Goal: Information Seeking & Learning: Learn about a topic

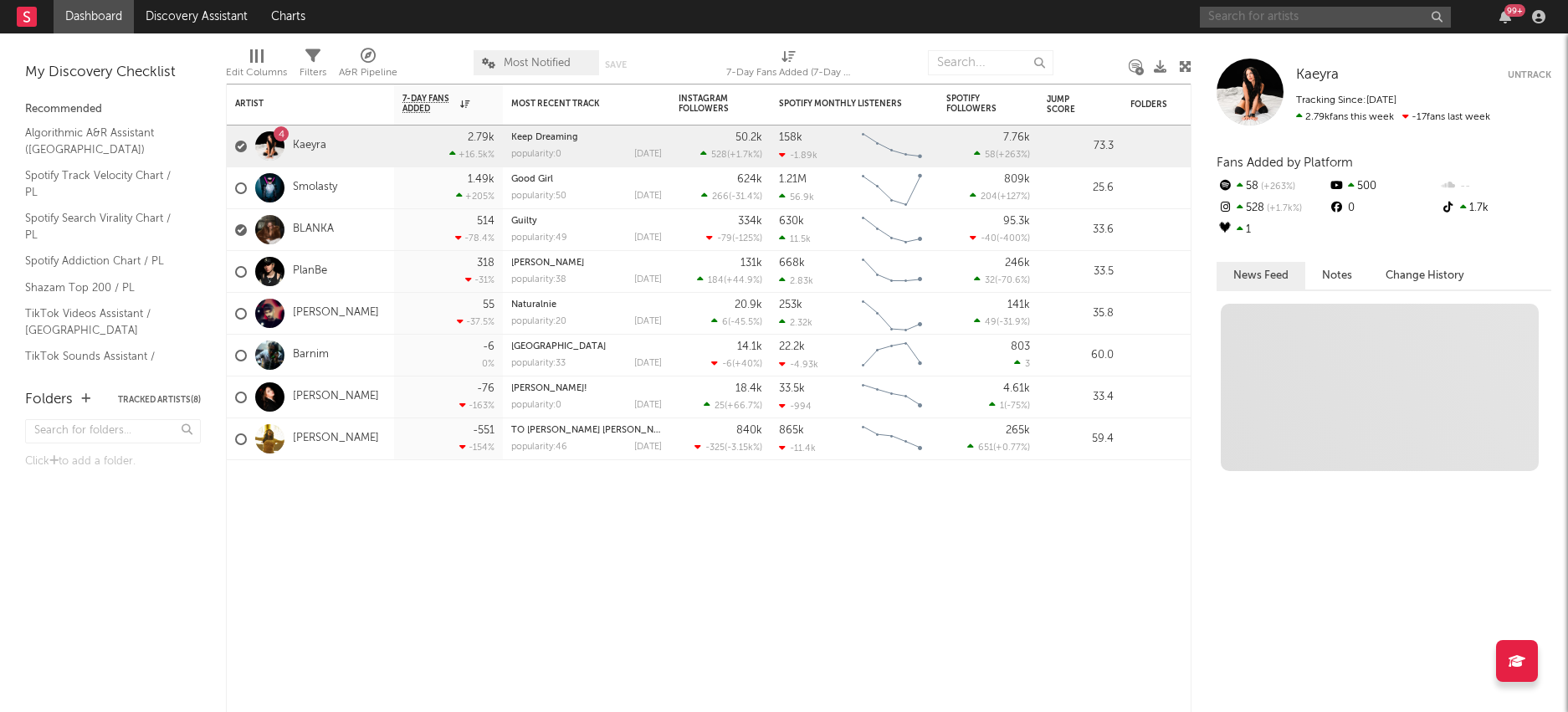
click at [1277, 19] on input "text" at bounding box center [1325, 17] width 251 height 21
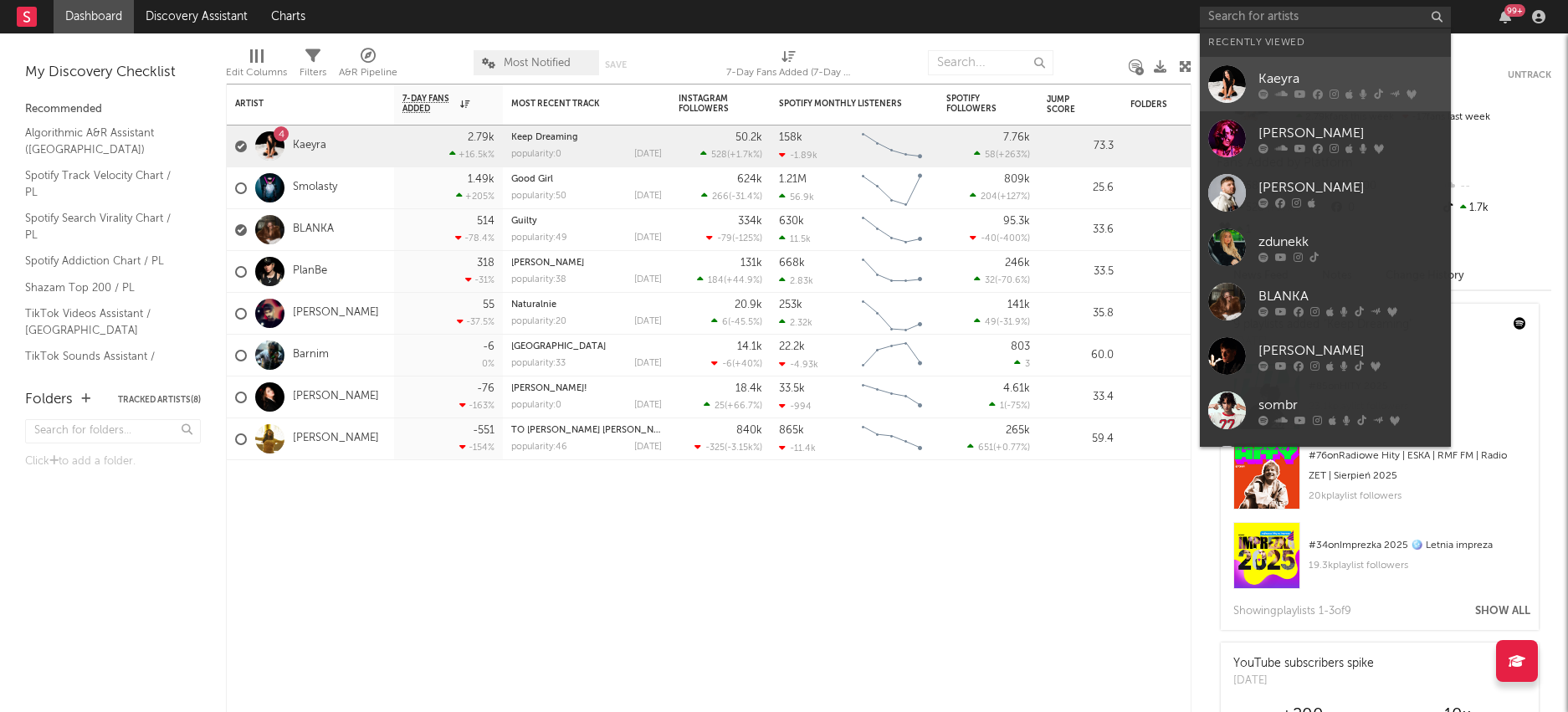
click at [1297, 80] on div "Kaeyra" at bounding box center [1350, 79] width 184 height 20
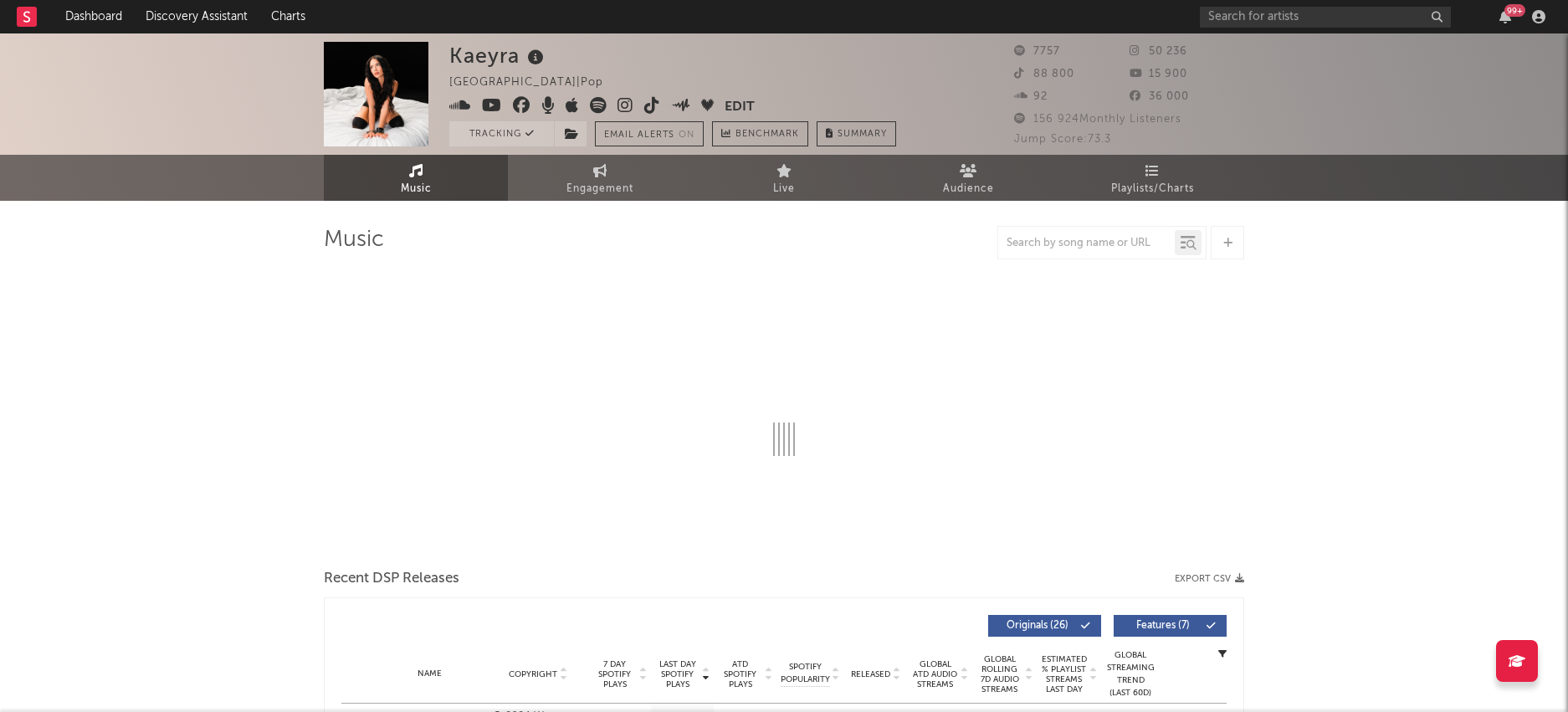
select select "6m"
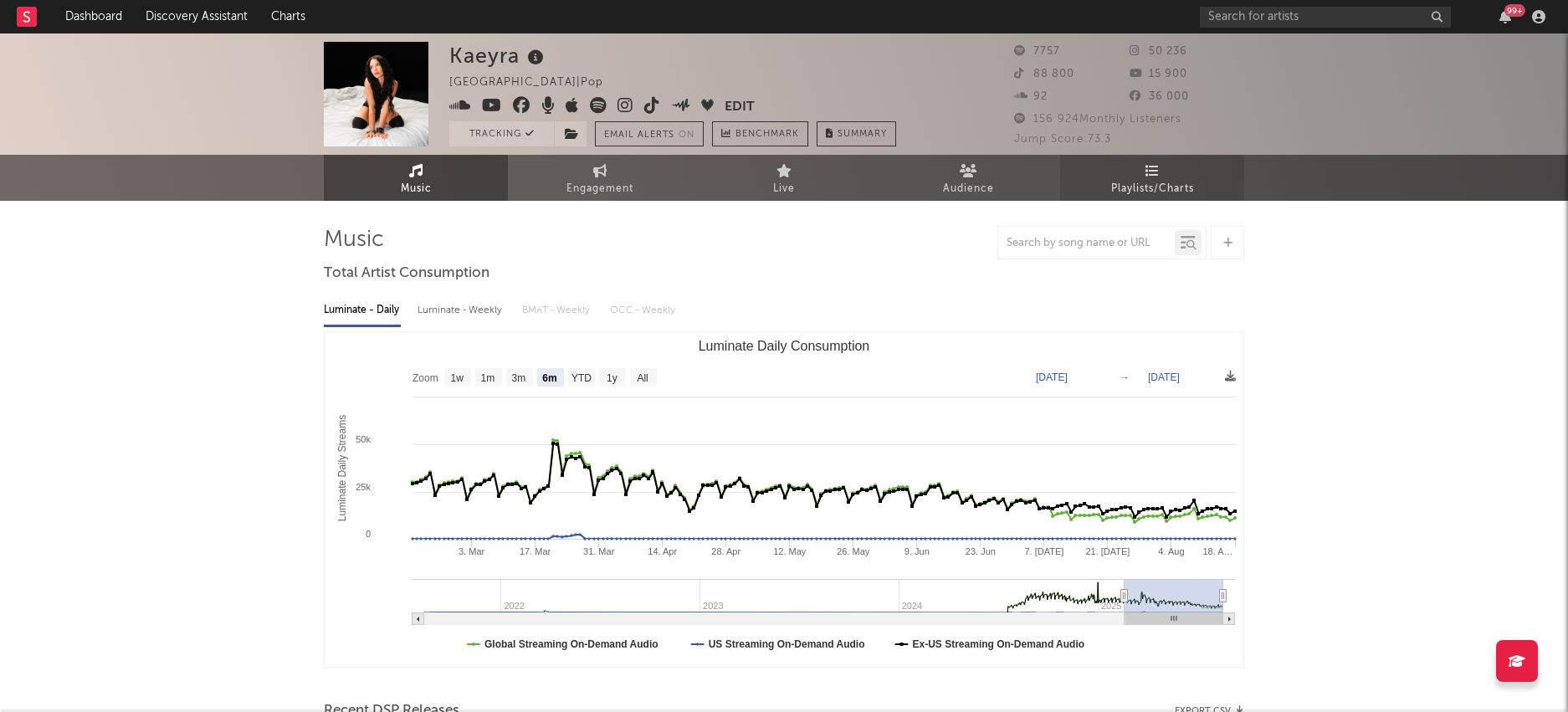
click at [1147, 185] on span "Playlists/Charts" at bounding box center [1152, 189] width 83 height 20
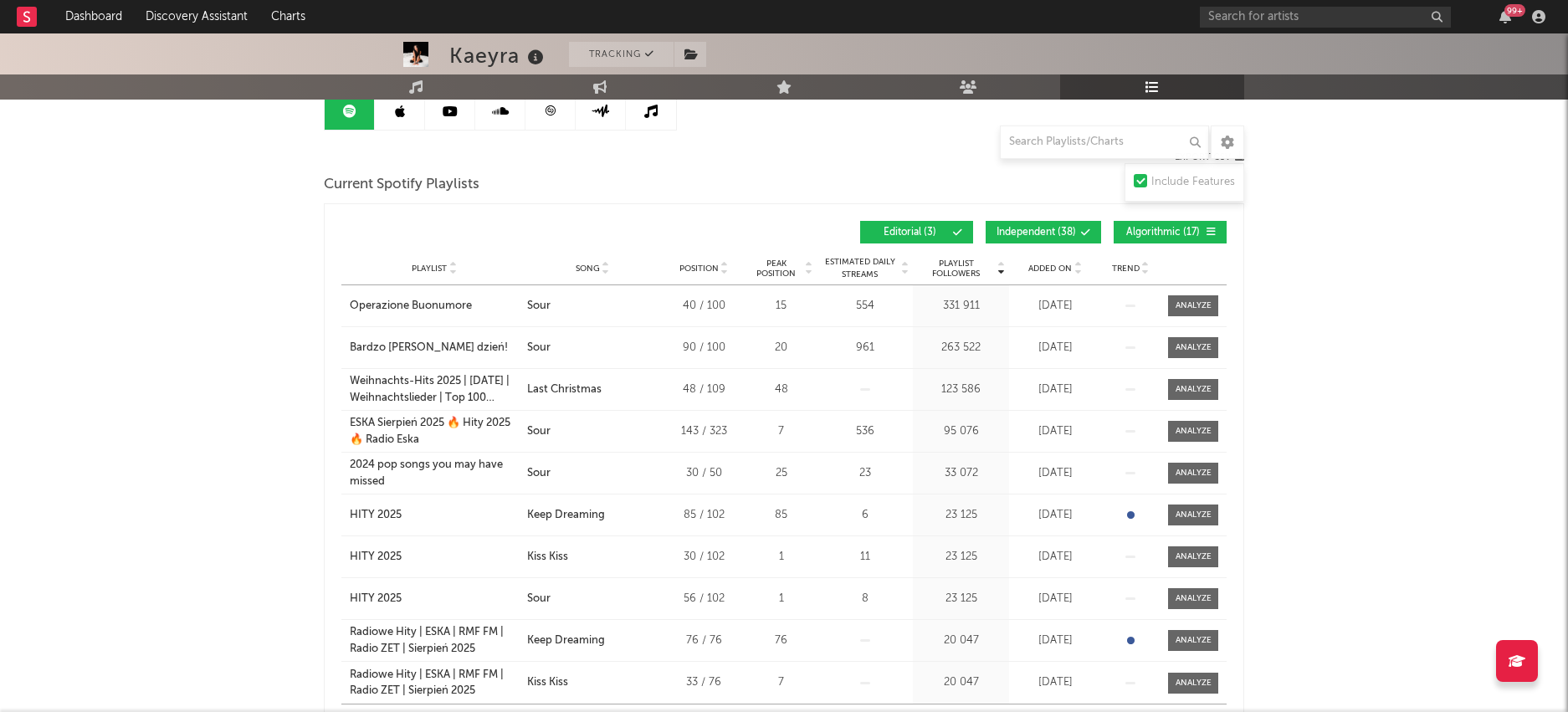
scroll to position [186, 0]
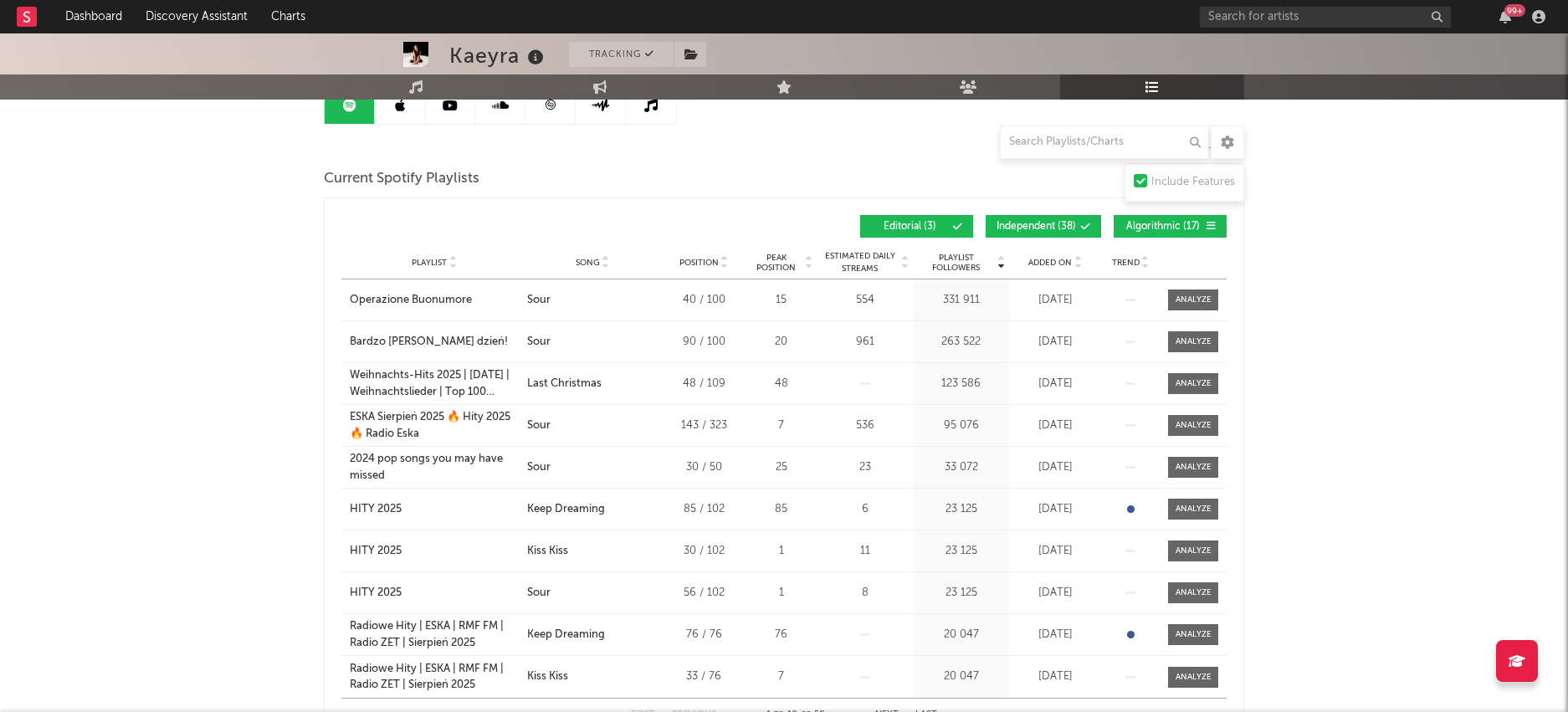
click at [1042, 261] on span "Added On" at bounding box center [1050, 263] width 44 height 10
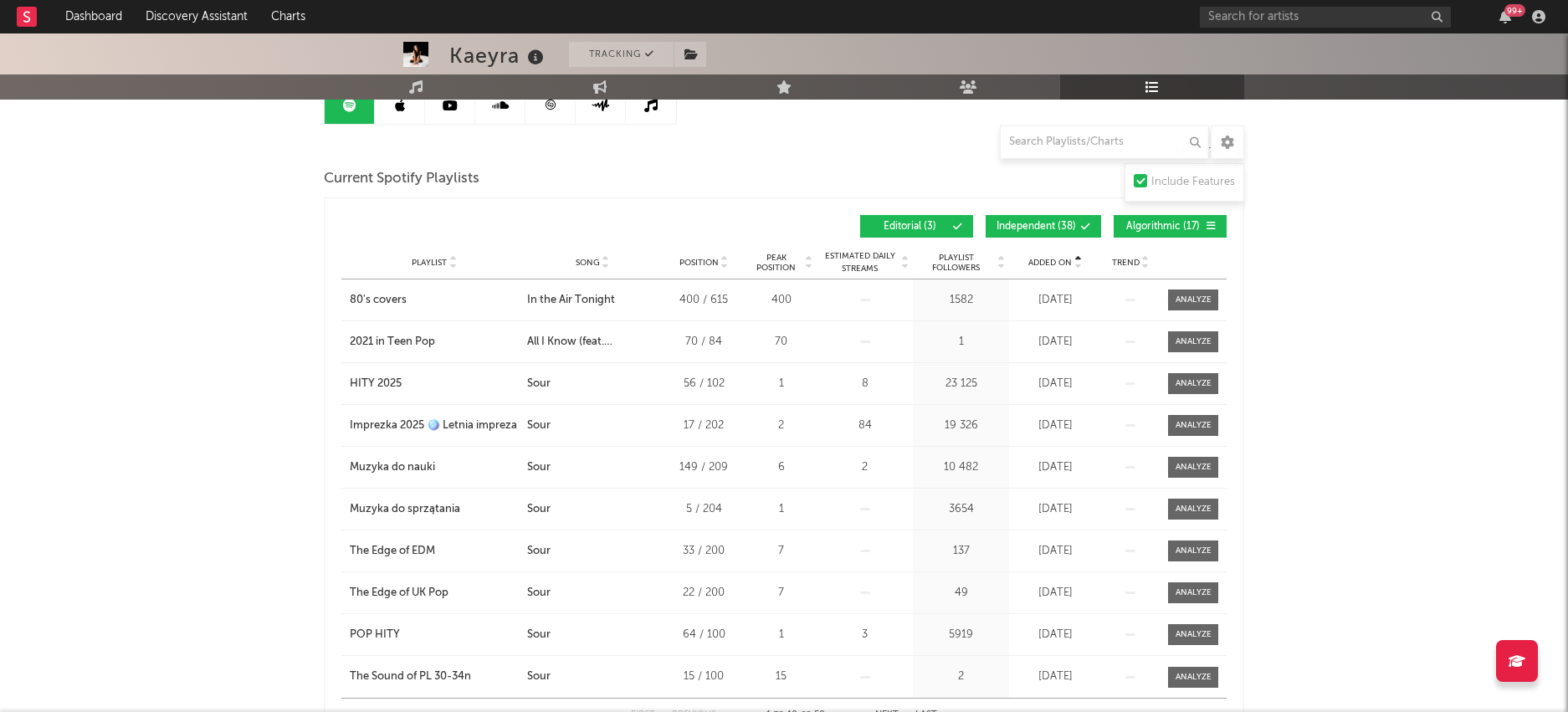
click at [1055, 260] on span "Added On" at bounding box center [1050, 263] width 44 height 10
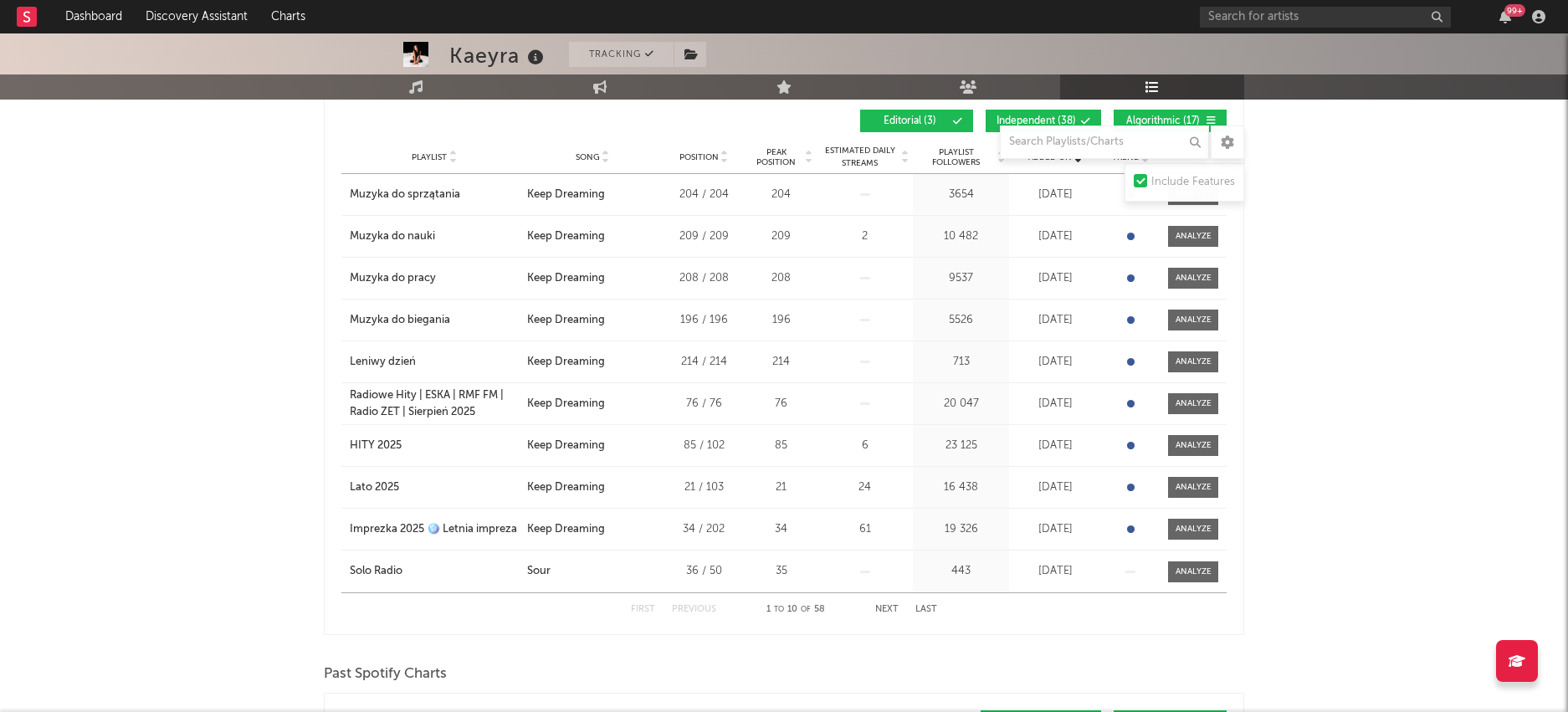
scroll to position [254, 0]
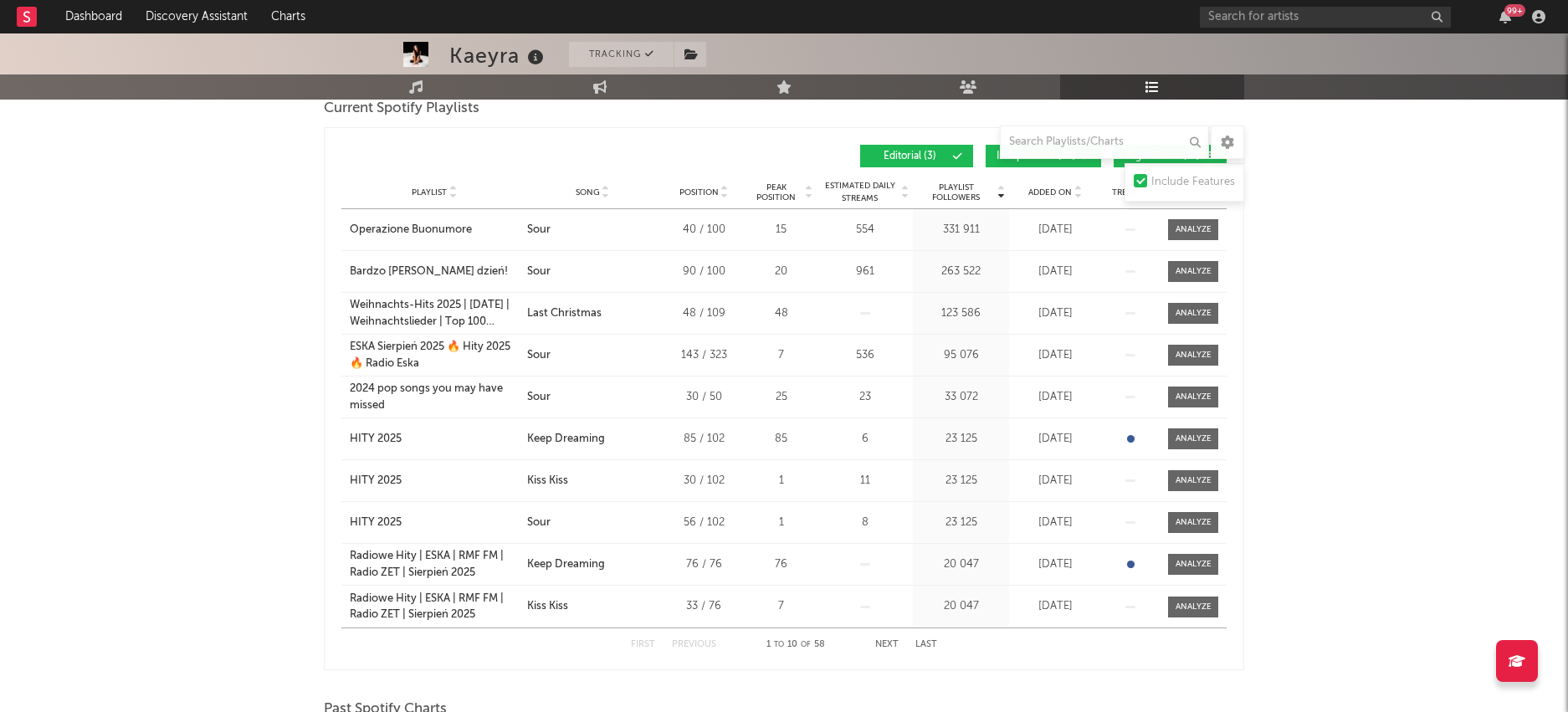
scroll to position [255, 0]
click at [1037, 192] on span "Added On" at bounding box center [1050, 193] width 44 height 10
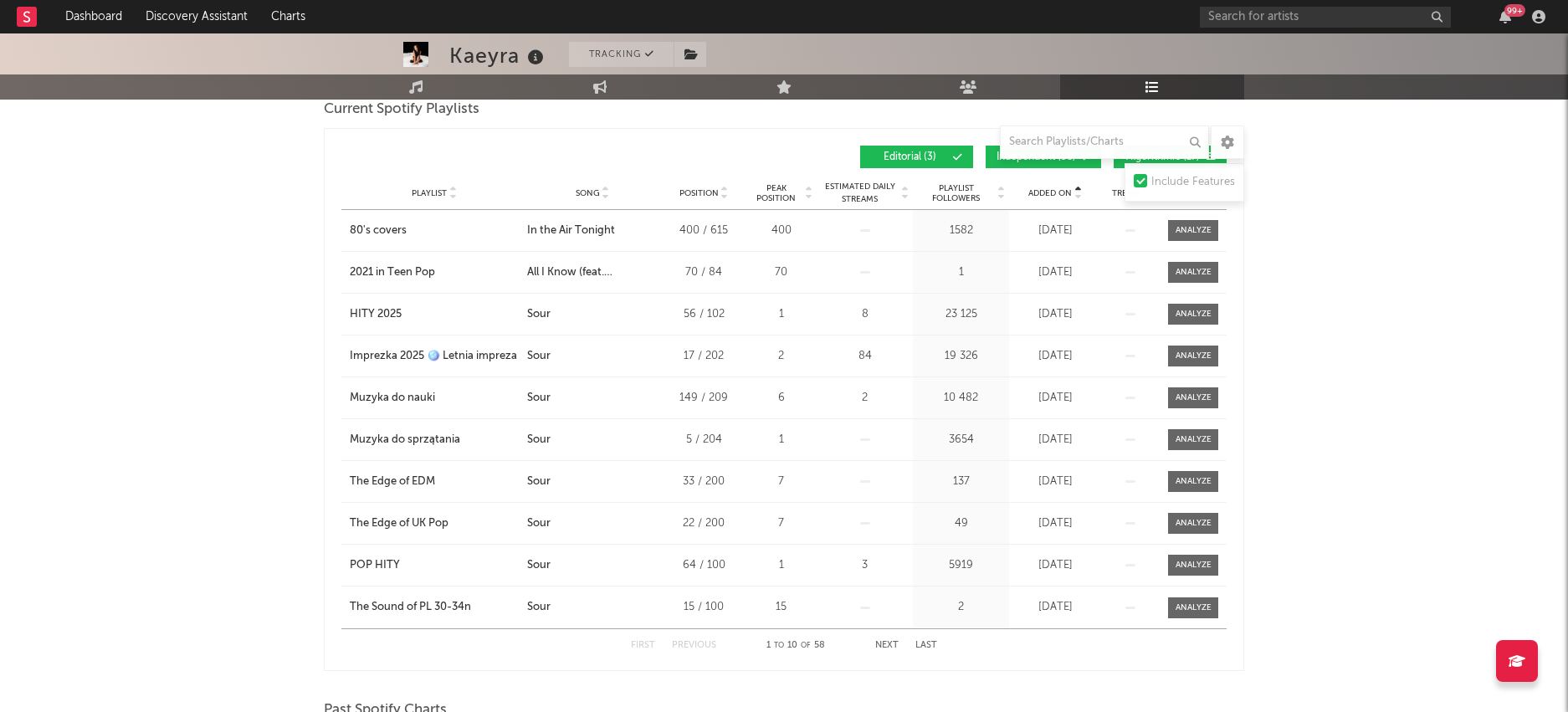
click at [1037, 192] on span "Added On" at bounding box center [1050, 193] width 44 height 10
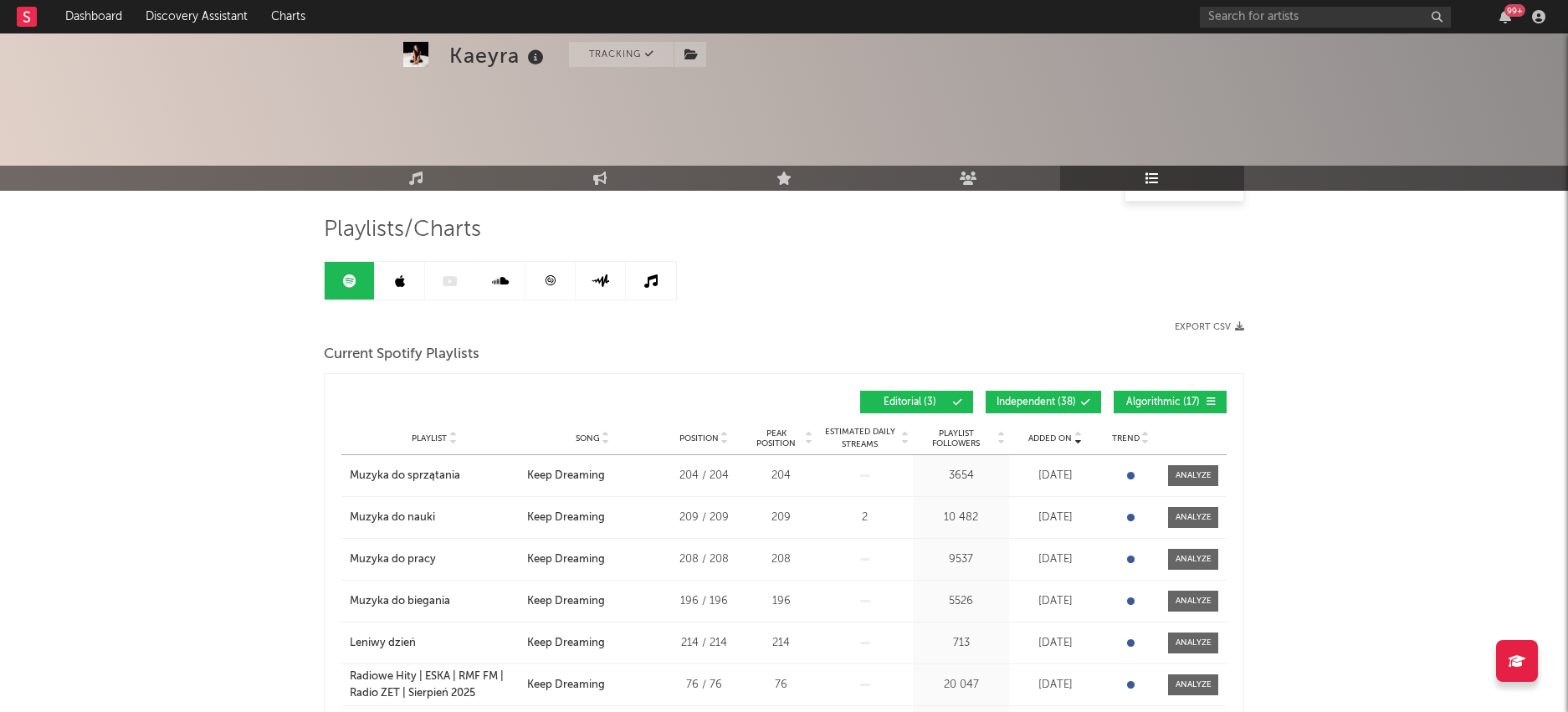
scroll to position [0, 0]
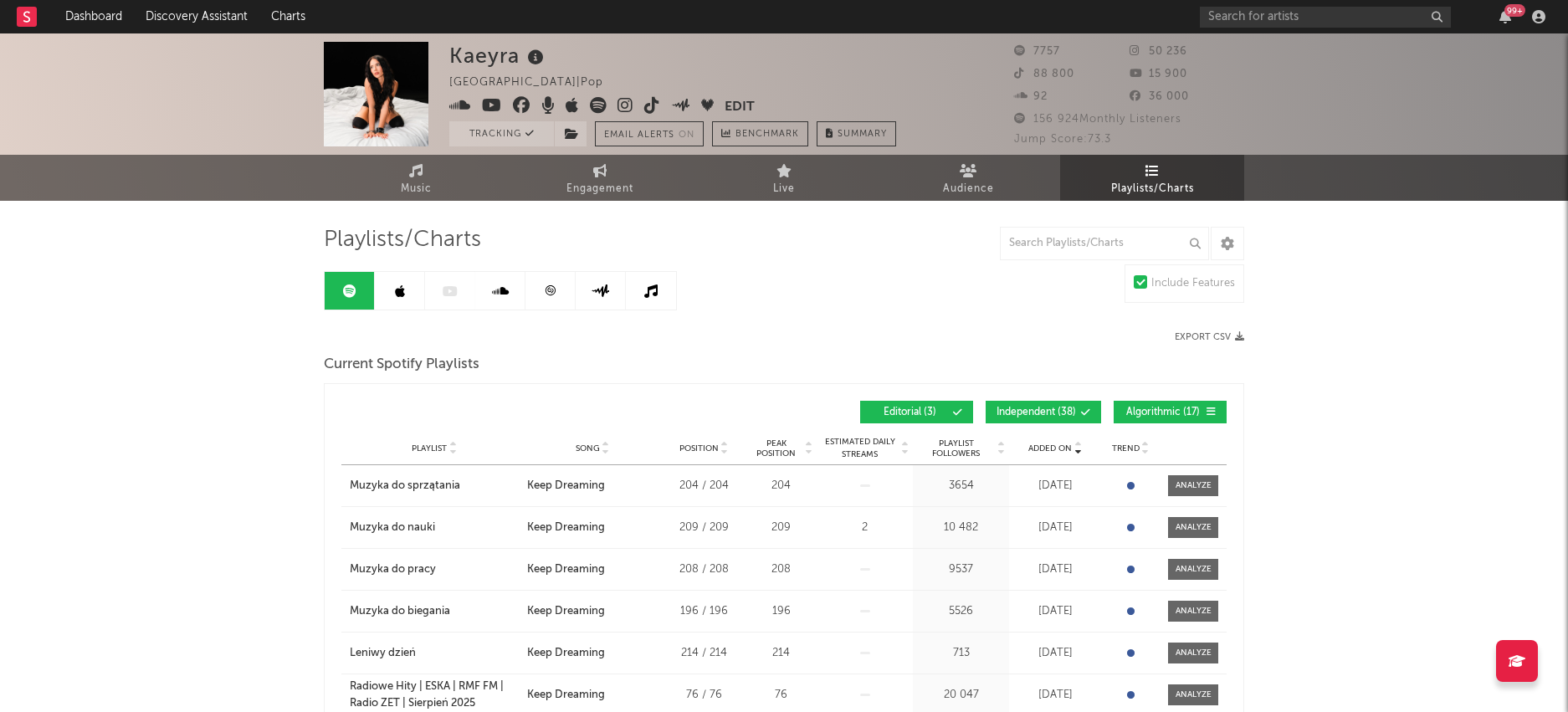
click at [406, 295] on link at bounding box center [400, 291] width 50 height 38
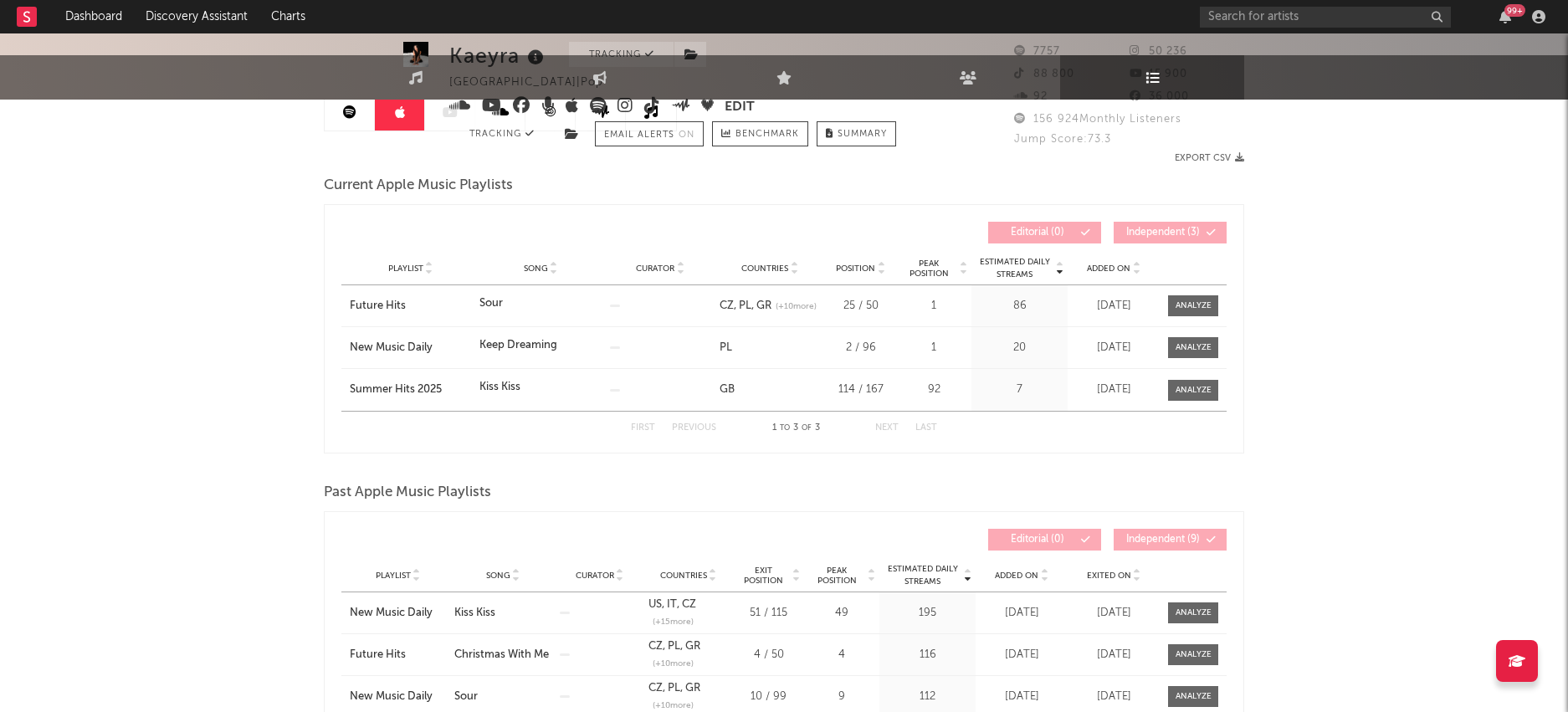
scroll to position [209, 0]
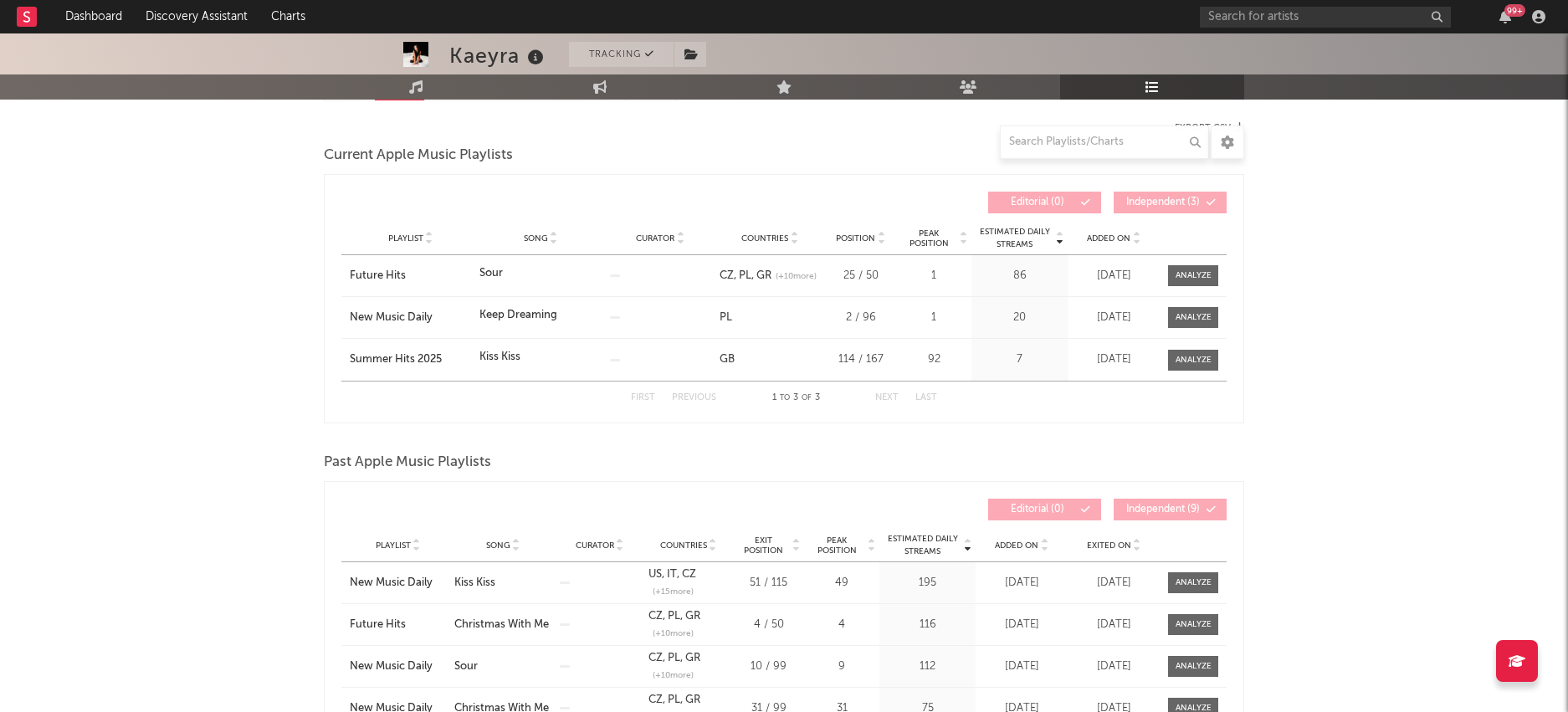
click at [1106, 234] on span "Added On" at bounding box center [1108, 238] width 44 height 10
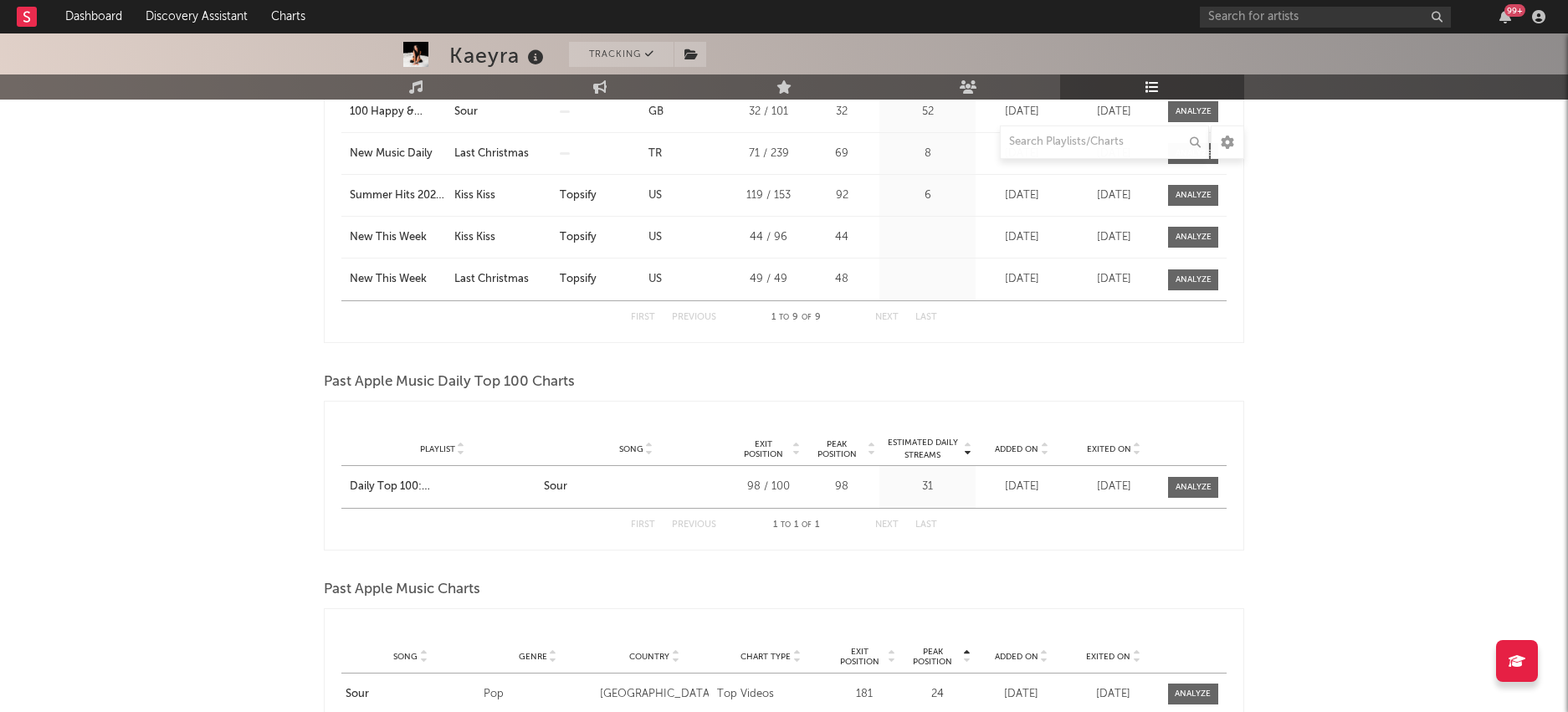
scroll to position [0, 0]
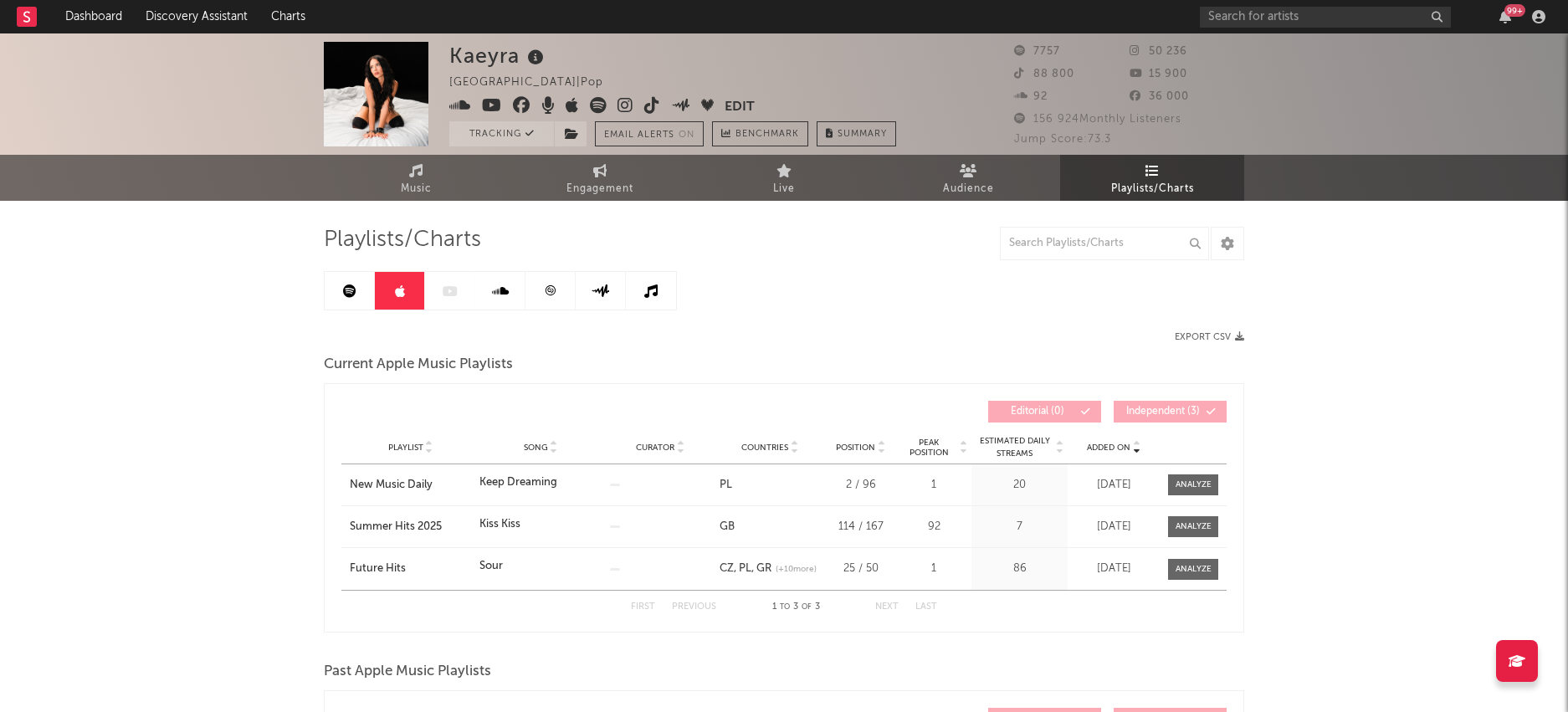
drag, startPoint x: 426, startPoint y: 180, endPoint x: 369, endPoint y: 208, distance: 63.5
click at [426, 180] on span "Music" at bounding box center [416, 189] width 31 height 20
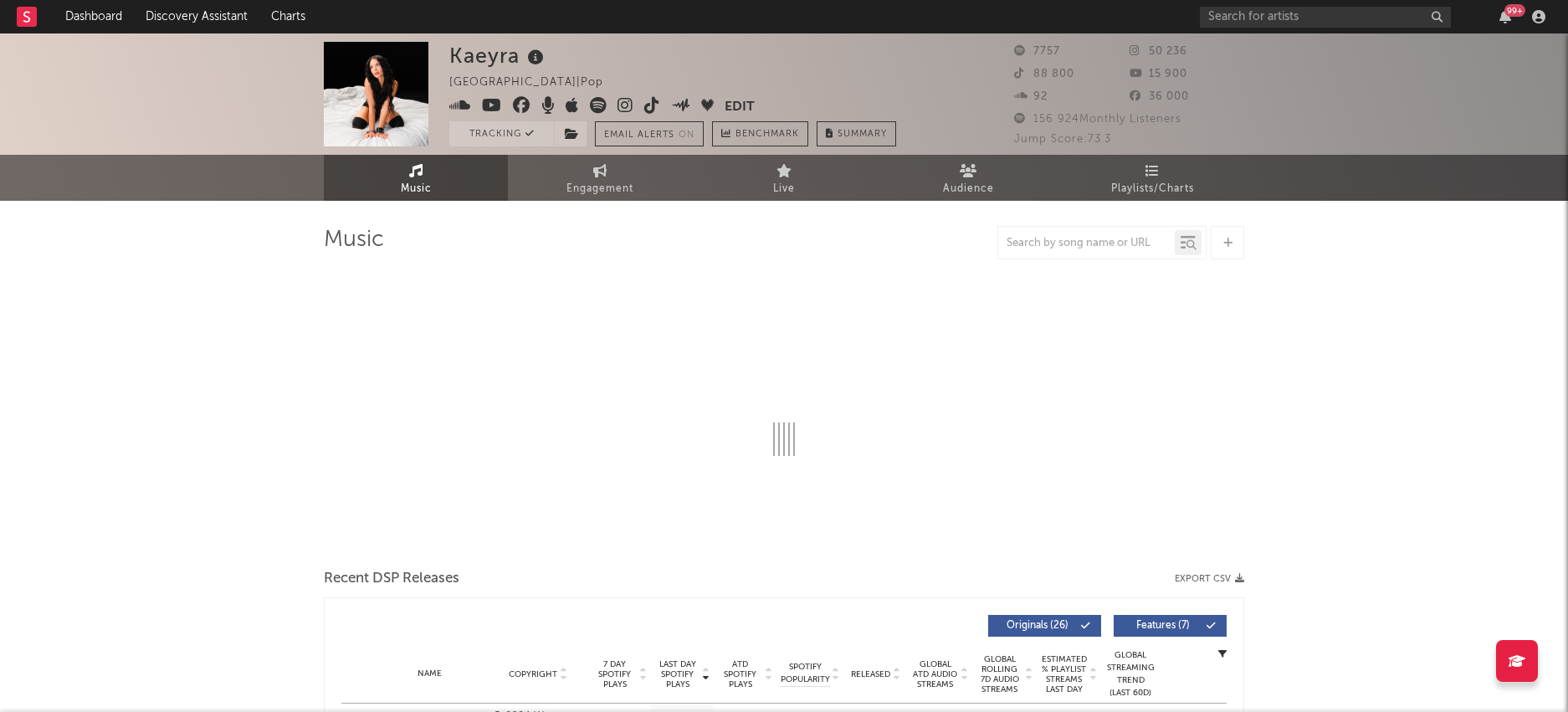
select select "6m"
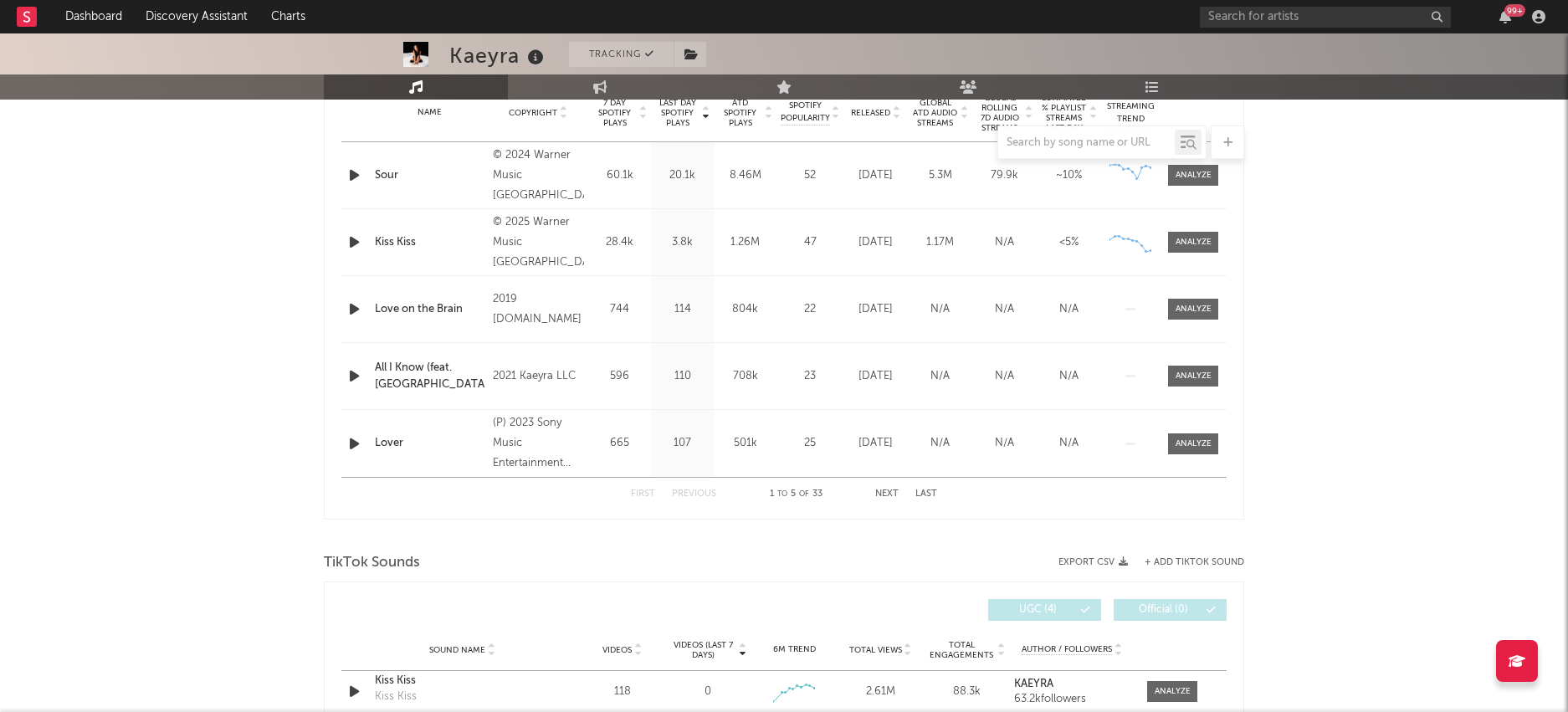
scroll to position [694, 0]
drag, startPoint x: 889, startPoint y: 490, endPoint x: 935, endPoint y: 496, distance: 46.4
click at [889, 490] on button "Next" at bounding box center [887, 493] width 23 height 9
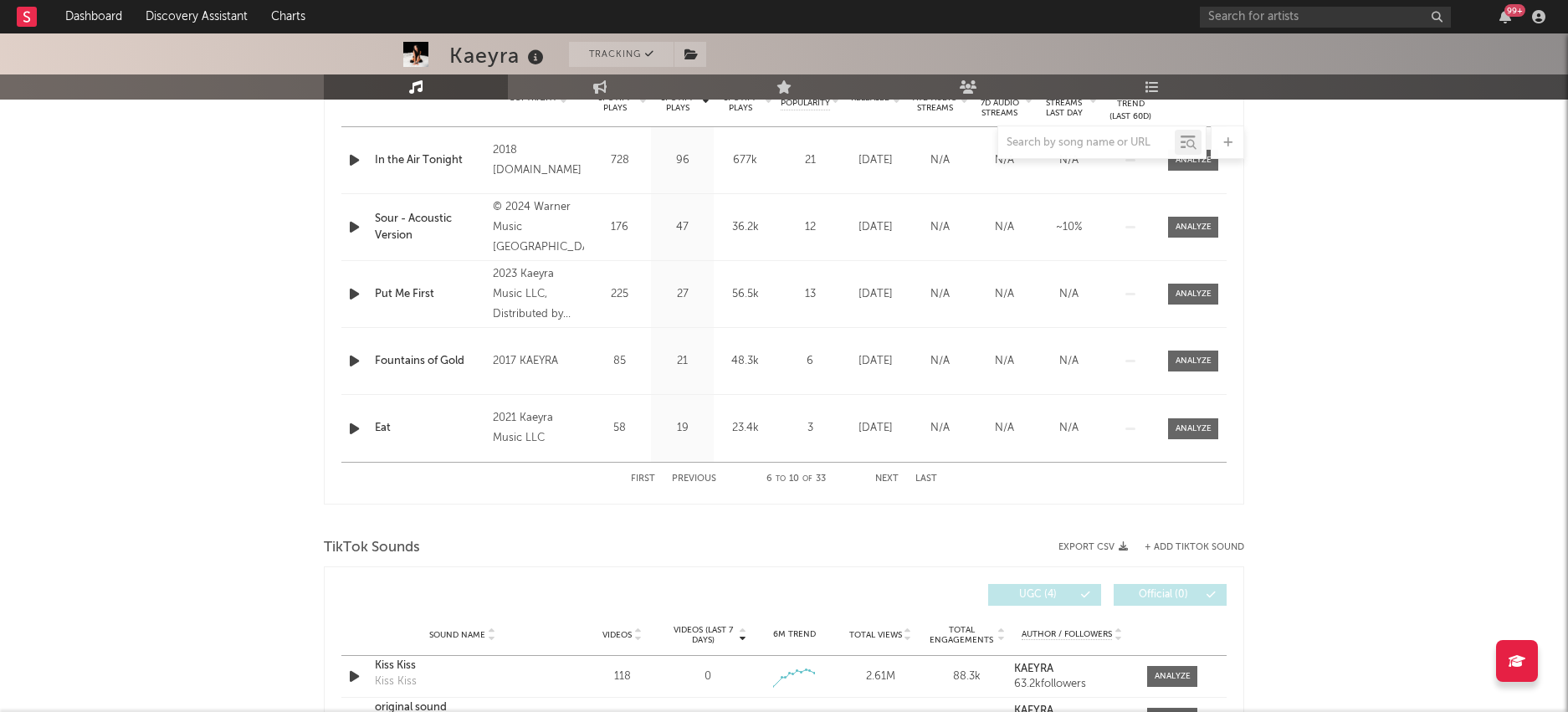
scroll to position [709, 0]
click at [888, 480] on button "Next" at bounding box center [887, 478] width 23 height 9
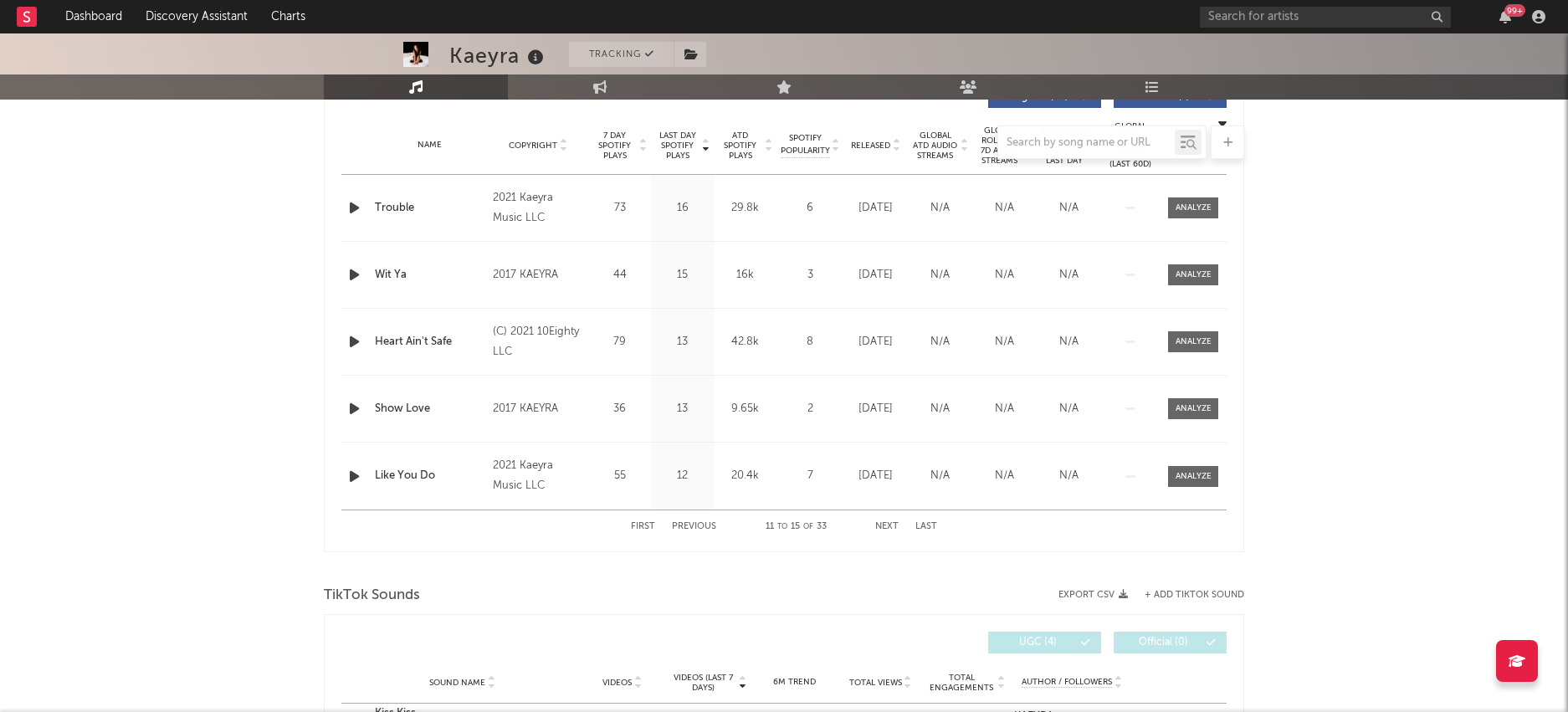
scroll to position [694, 0]
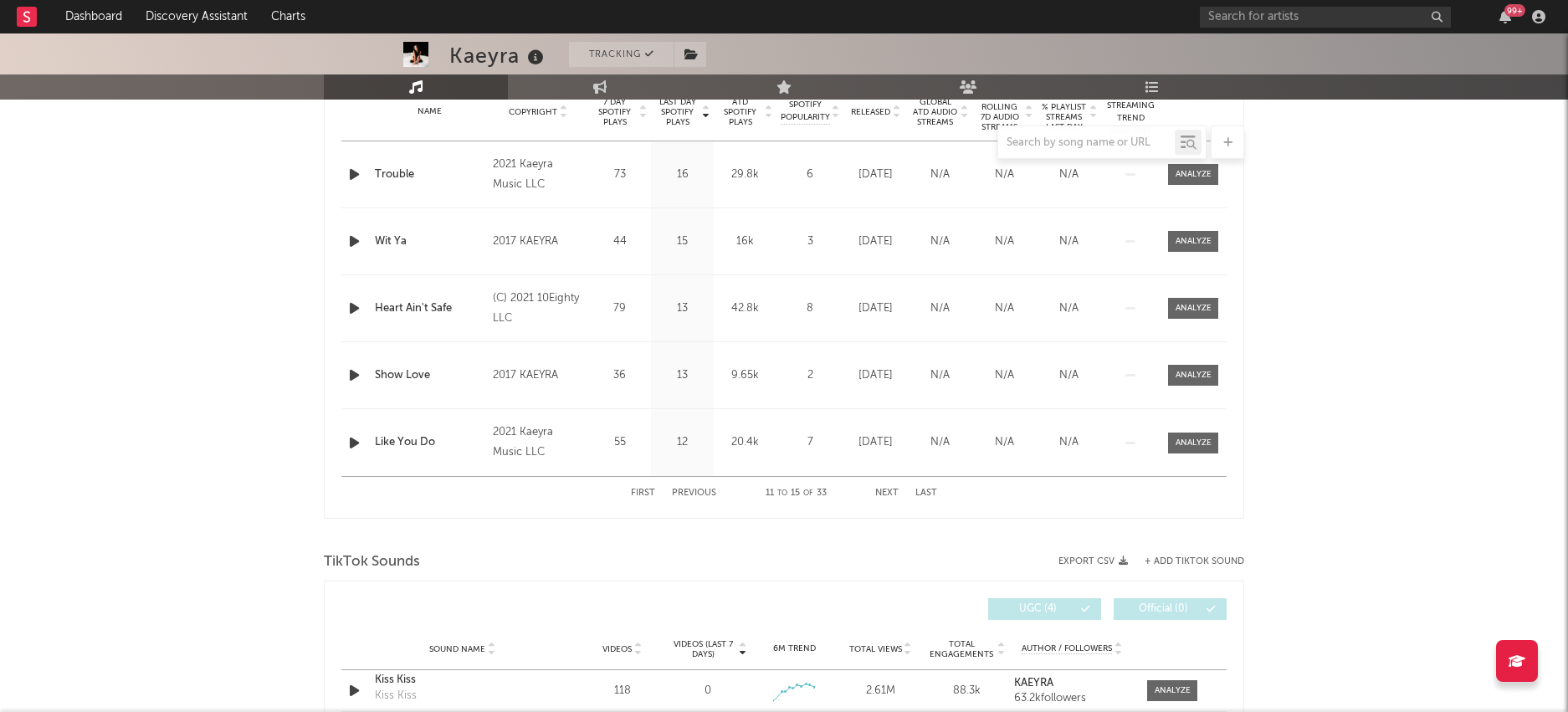
drag, startPoint x: 892, startPoint y: 496, endPoint x: 940, endPoint y: 501, distance: 48.3
click at [892, 496] on button "Next" at bounding box center [887, 493] width 23 height 9
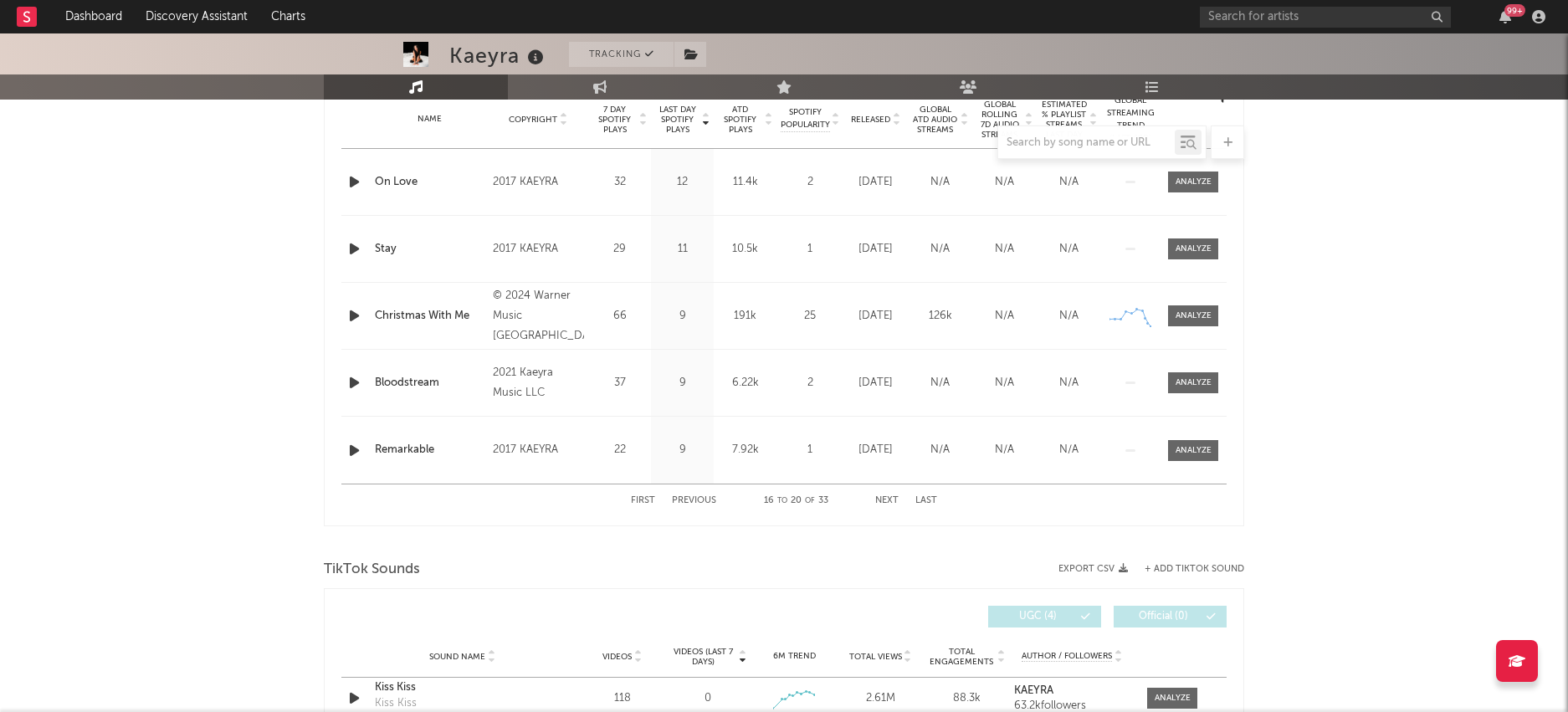
scroll to position [688, 0]
drag, startPoint x: 889, startPoint y: 496, endPoint x: 981, endPoint y: 519, distance: 94.8
click at [889, 496] on button "Next" at bounding box center [887, 499] width 23 height 9
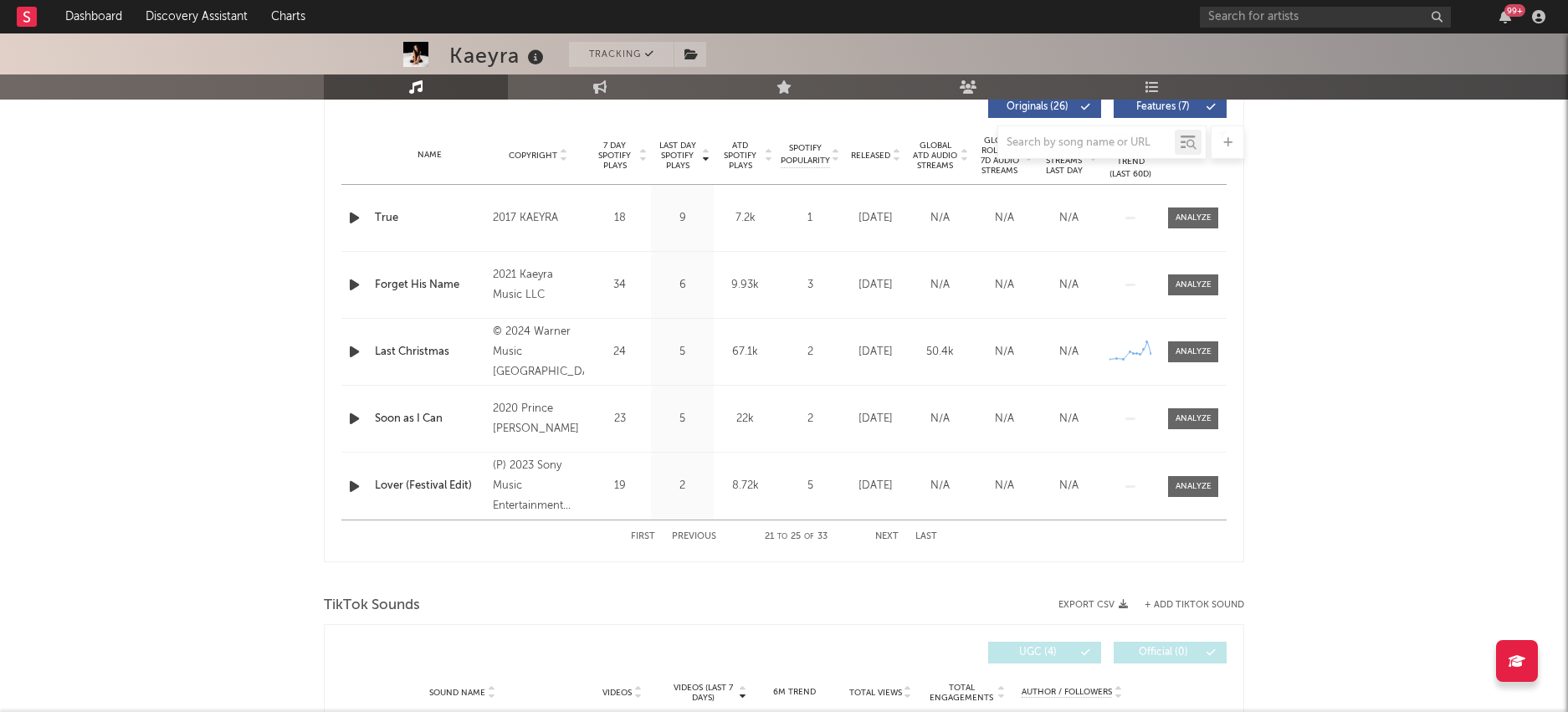
click at [894, 537] on button "Next" at bounding box center [887, 537] width 23 height 9
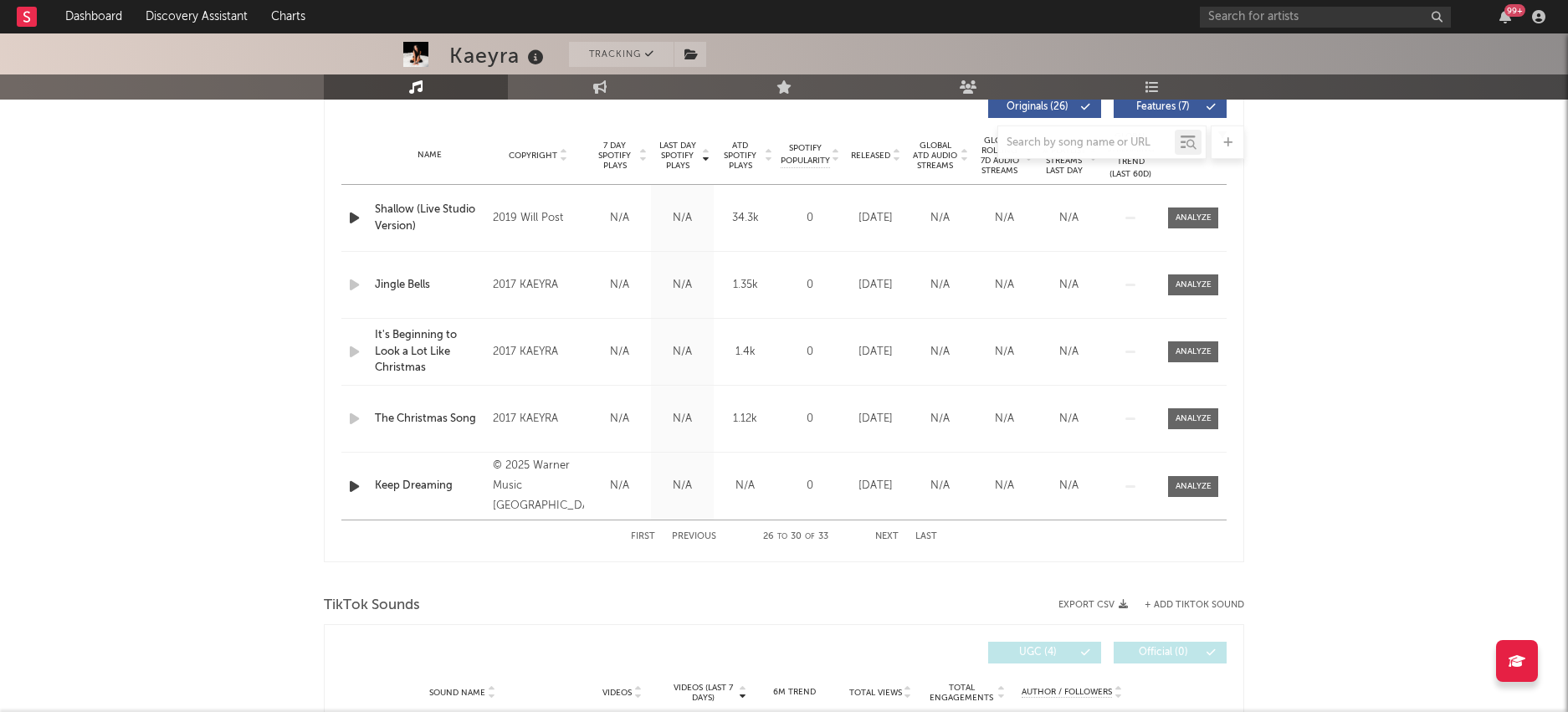
drag, startPoint x: 1196, startPoint y: 490, endPoint x: 1316, endPoint y: 548, distance: 133.3
click at [1196, 490] on div at bounding box center [1193, 486] width 36 height 13
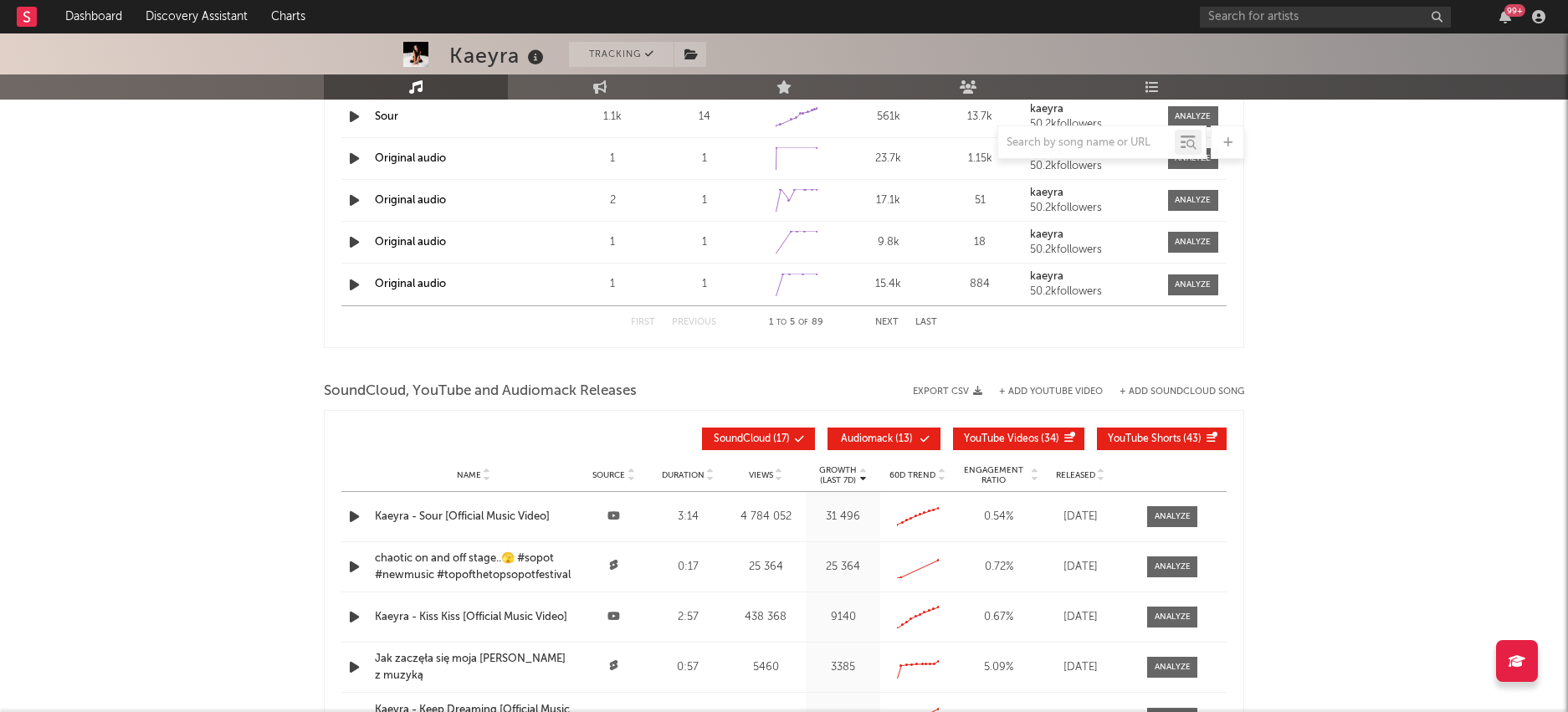
scroll to position [2603, 0]
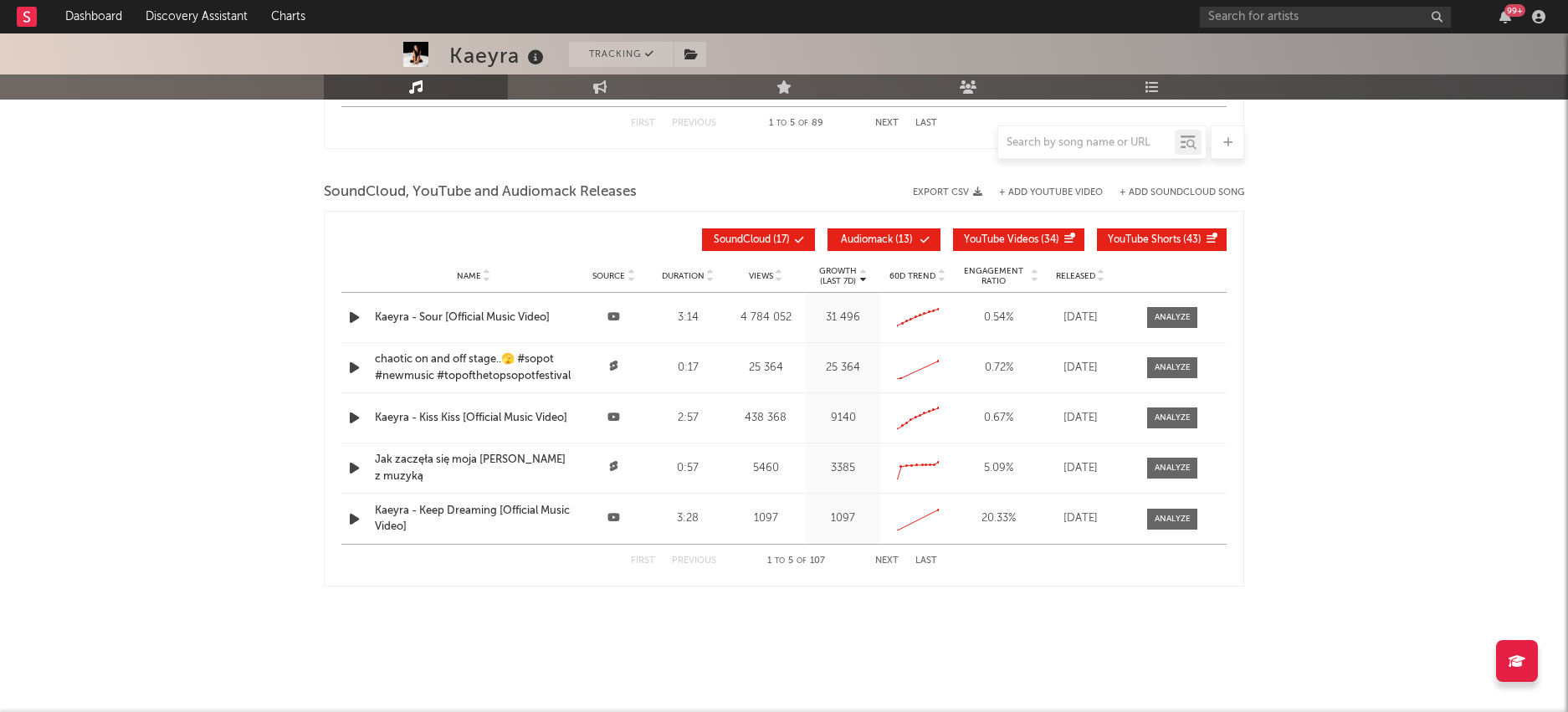
click at [887, 563] on button "Next" at bounding box center [887, 561] width 23 height 9
